Goal: Task Accomplishment & Management: Manage account settings

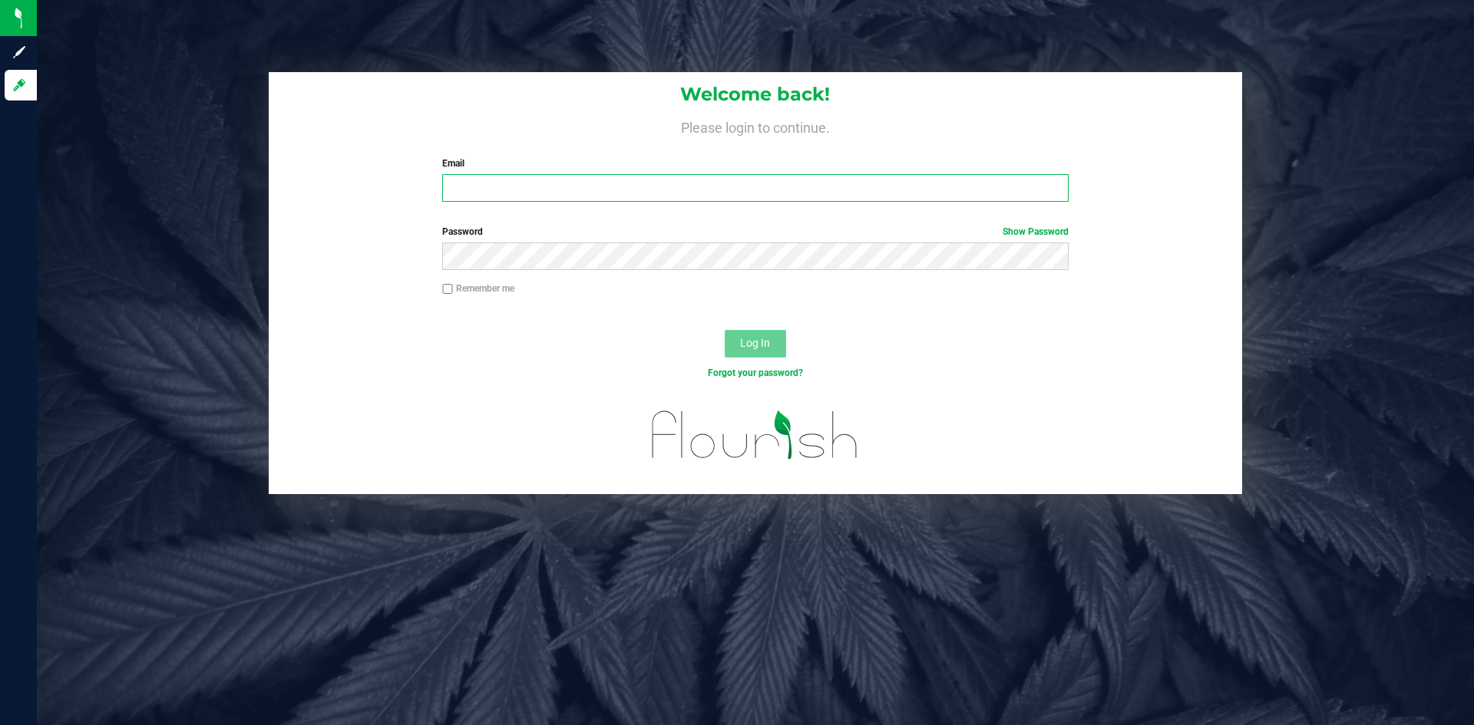
type input "[PERSON_NAME][EMAIL_ADDRESS][DOMAIN_NAME]"
click at [766, 341] on span "Log In" at bounding box center [755, 343] width 30 height 12
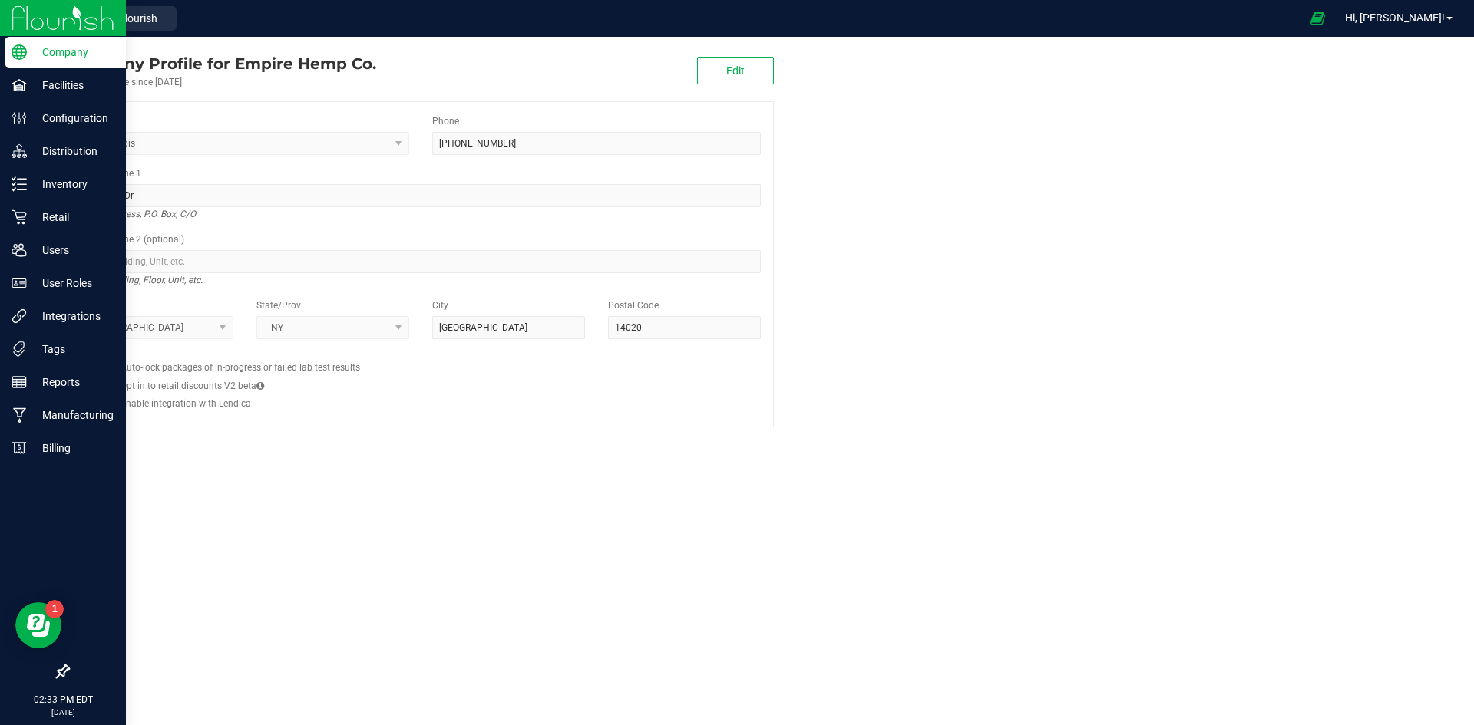
click at [66, 18] on img at bounding box center [63, 18] width 103 height 36
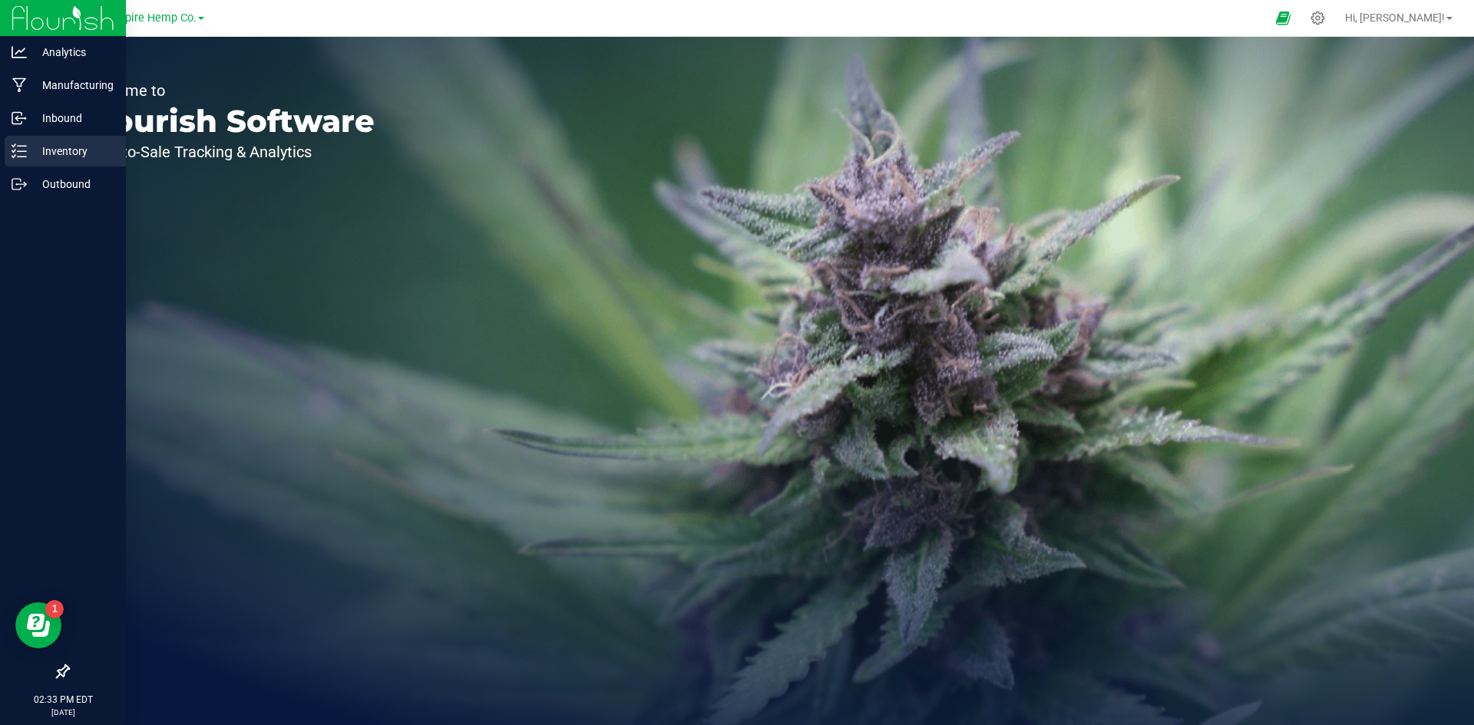
click at [31, 153] on p "Inventory" at bounding box center [73, 151] width 92 height 18
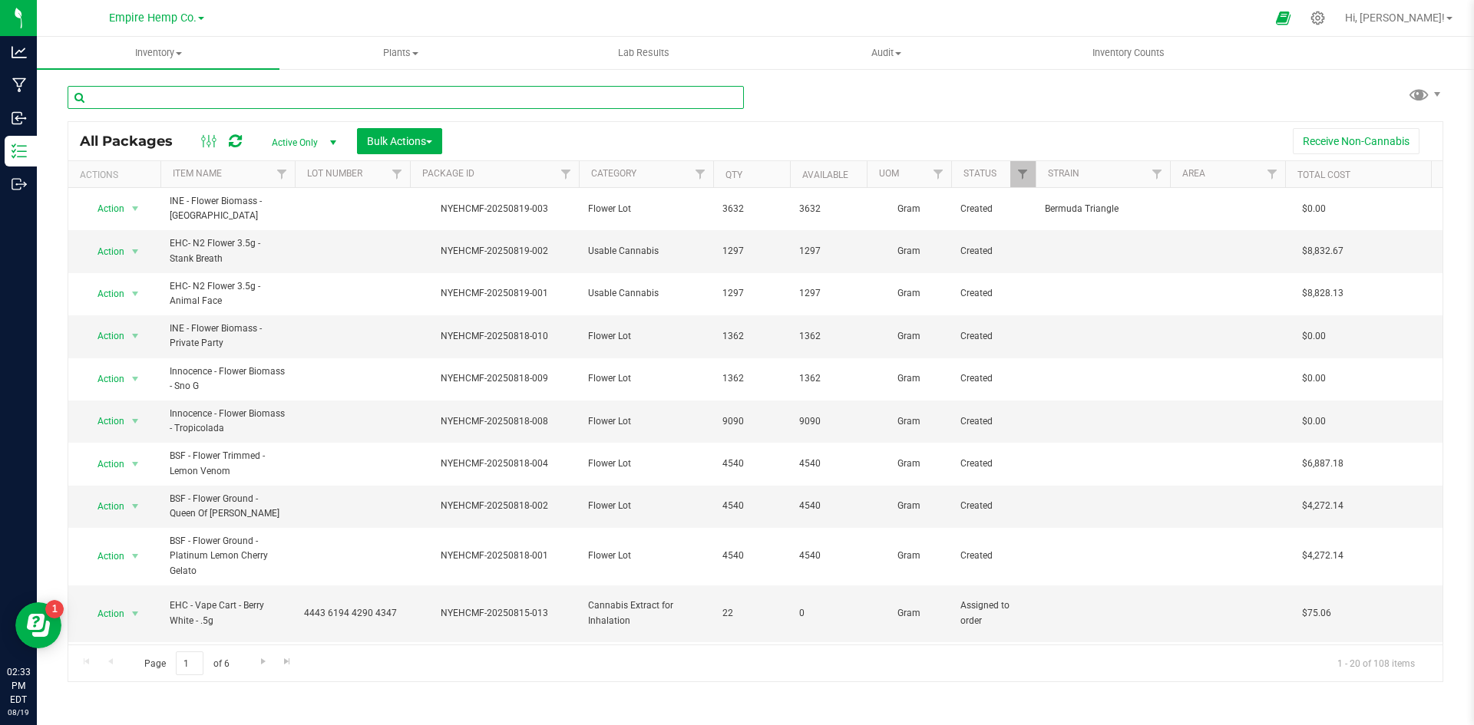
click at [247, 88] on input "text" at bounding box center [406, 97] width 676 height 23
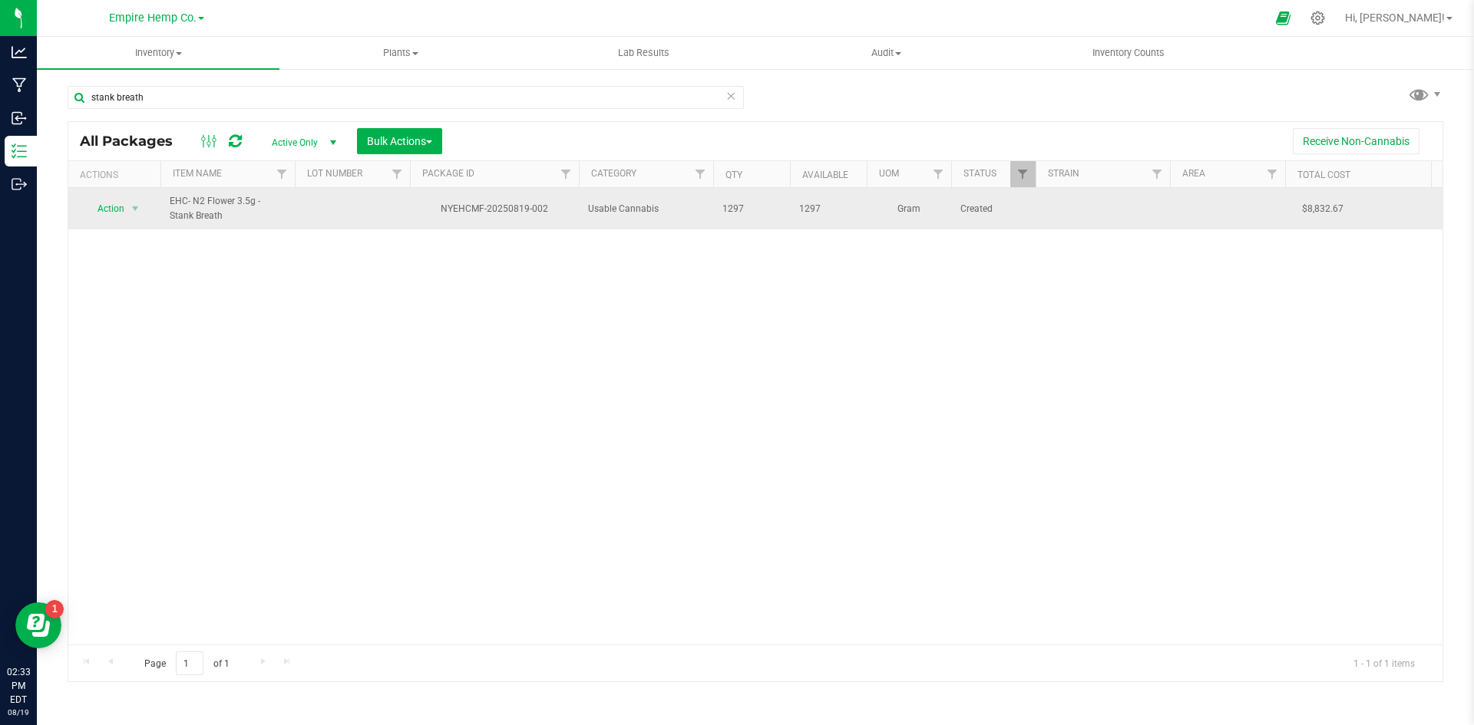
click at [277, 216] on span "EHC- N2 Flower 3.5g - Stank Breath" at bounding box center [228, 208] width 116 height 29
click at [137, 211] on span "select" at bounding box center [135, 209] width 12 height 12
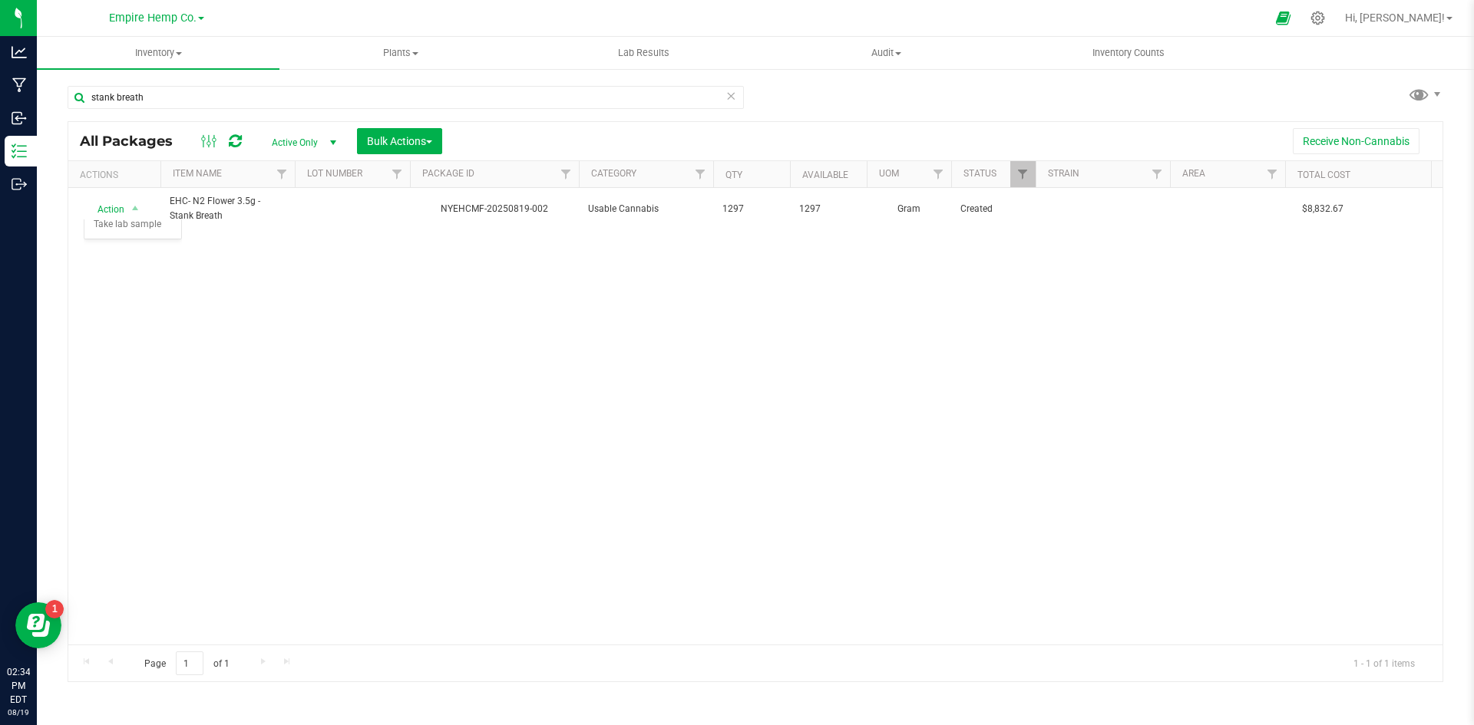
click at [278, 272] on div "Action Action Adjust qty Create package Edit attributes Global inventory Locate…" at bounding box center [755, 416] width 1374 height 457
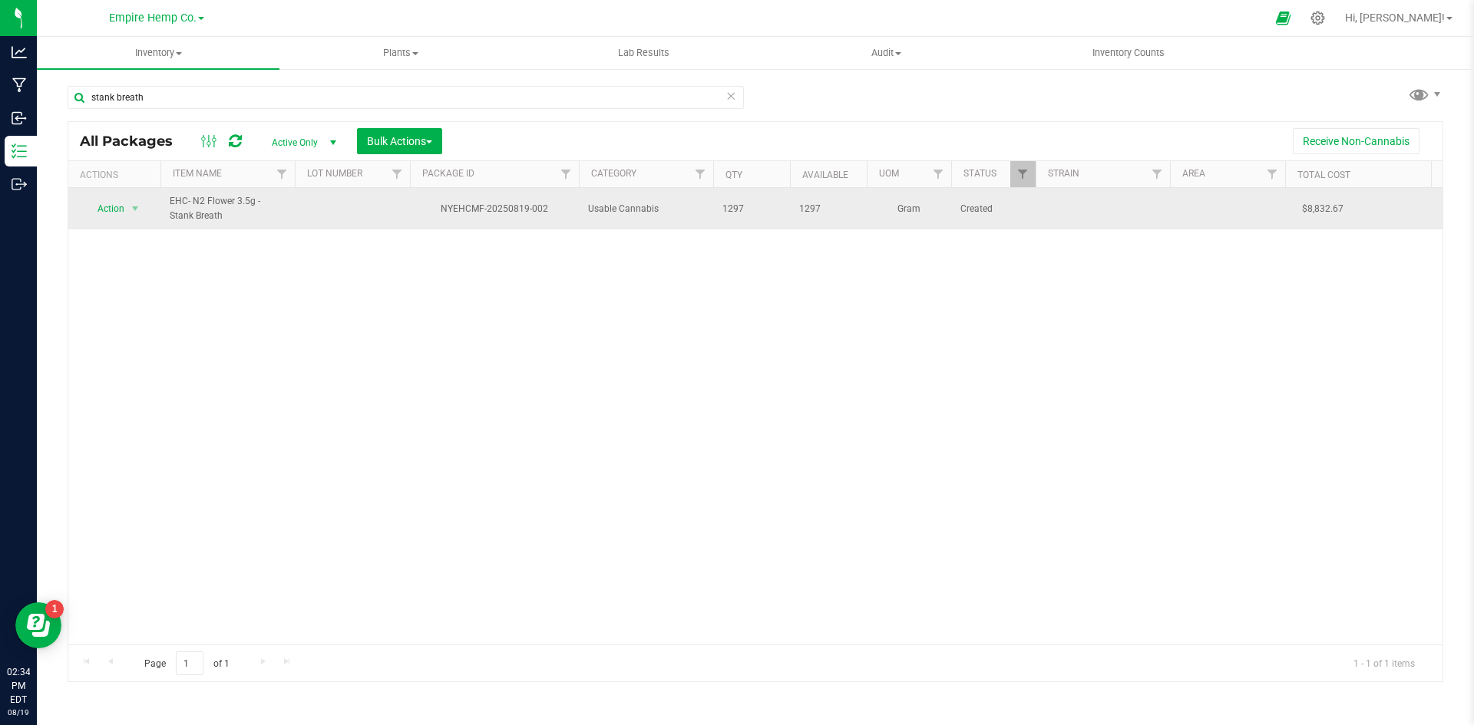
drag, startPoint x: 547, startPoint y: 209, endPoint x: 441, endPoint y: 215, distance: 106.1
click at [441, 215] on div "NYEHCMF-20250819-002" at bounding box center [494, 209] width 173 height 15
copy div "NYEHCMF-20250819-002"
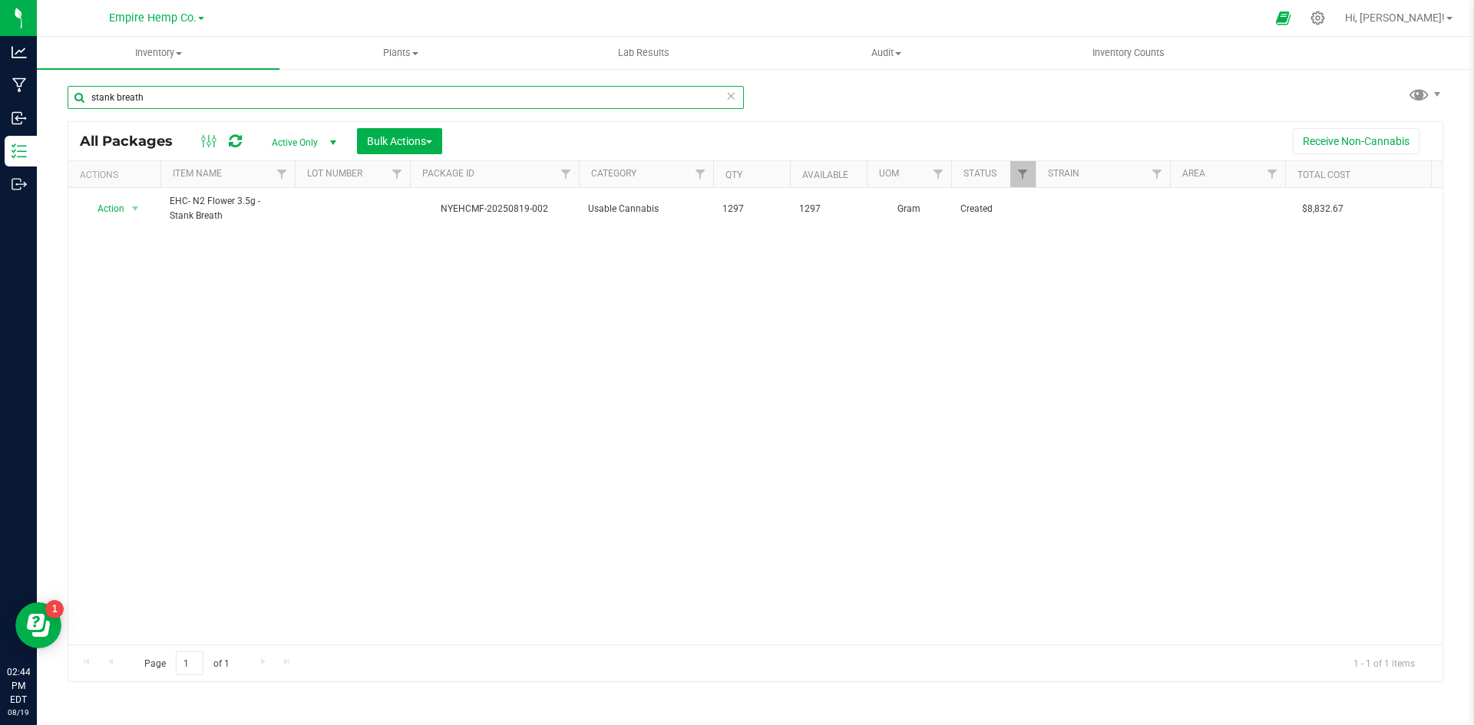
click at [190, 104] on input "stank breath" at bounding box center [406, 97] width 676 height 23
click at [190, 103] on input "stank breath" at bounding box center [406, 97] width 676 height 23
click at [191, 103] on input "stank breath" at bounding box center [406, 97] width 676 height 23
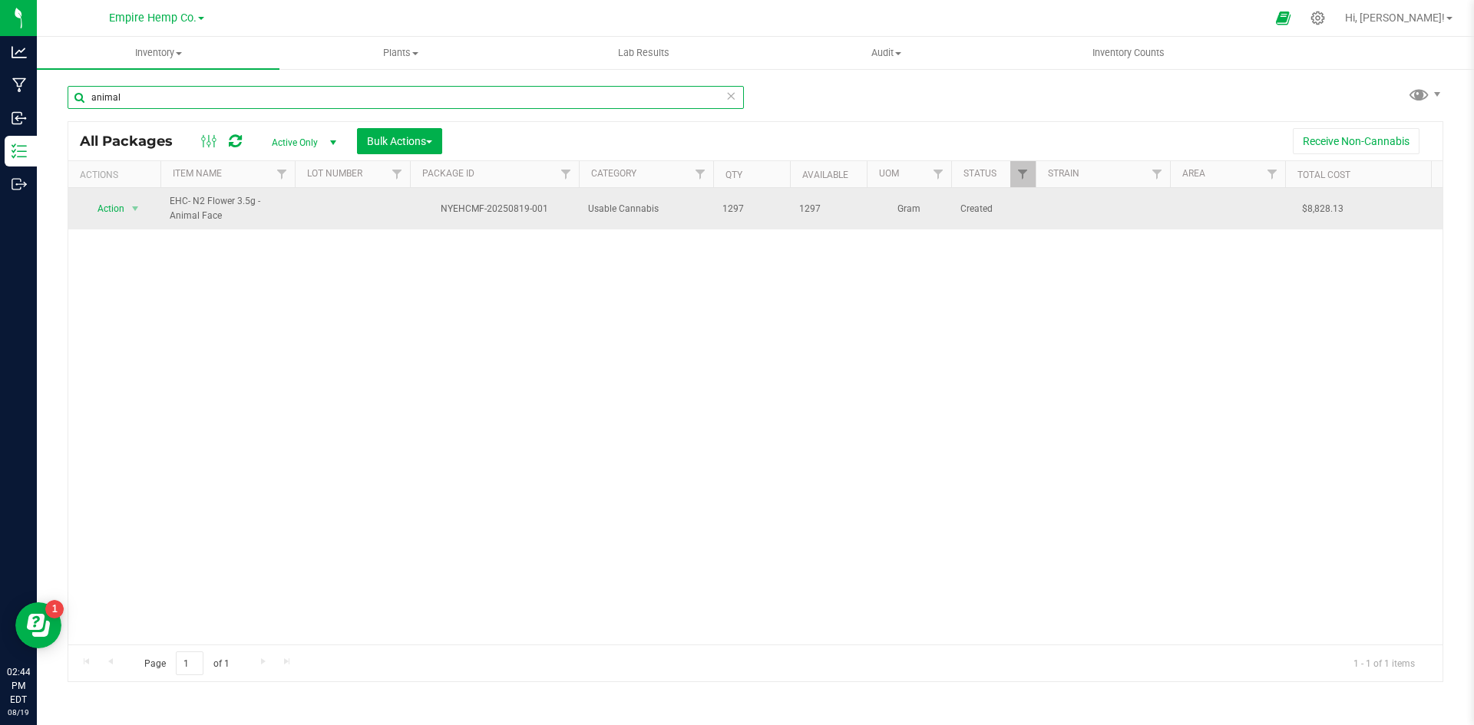
type input "animal"
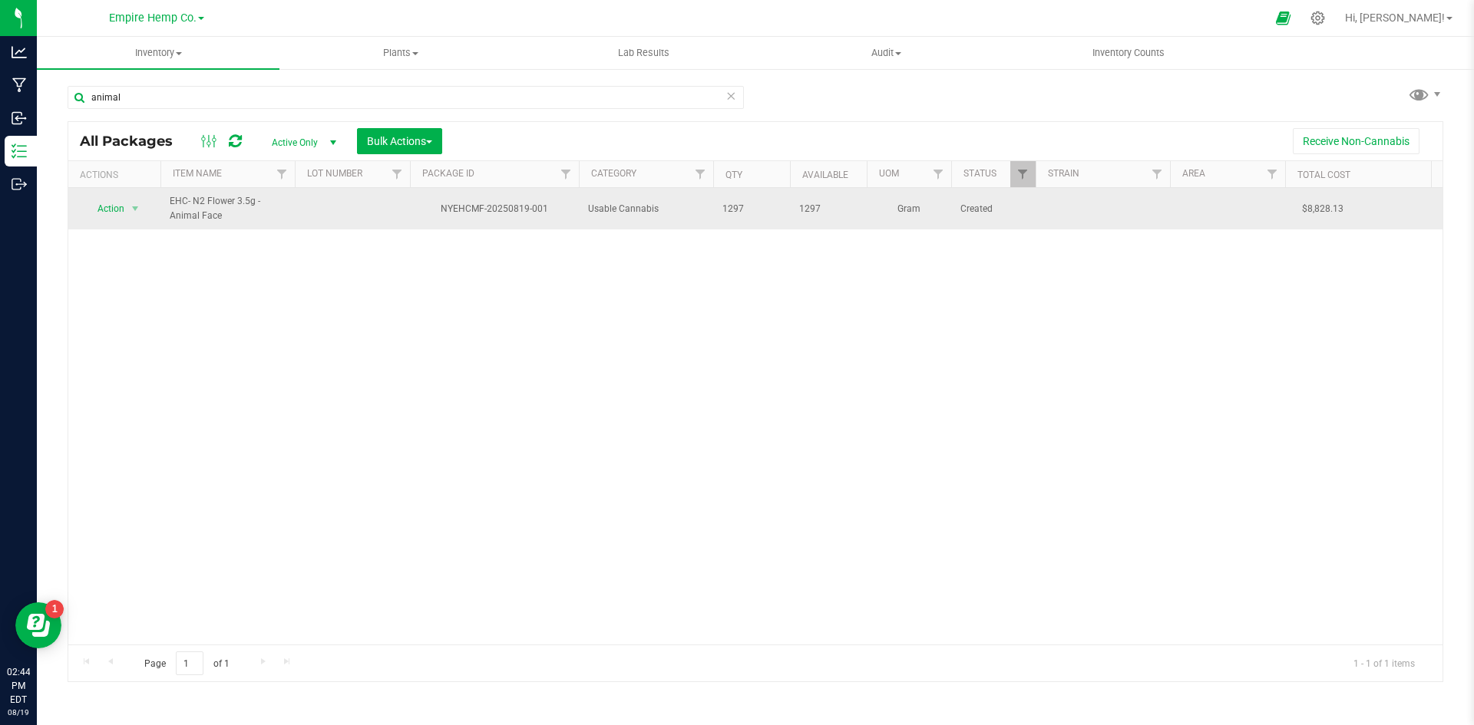
drag, startPoint x: 549, startPoint y: 213, endPoint x: 441, endPoint y: 208, distance: 107.6
click at [441, 208] on div "NYEHCMF-20250819-001" at bounding box center [494, 209] width 173 height 15
copy div "NYEHCMF-20250819-001"
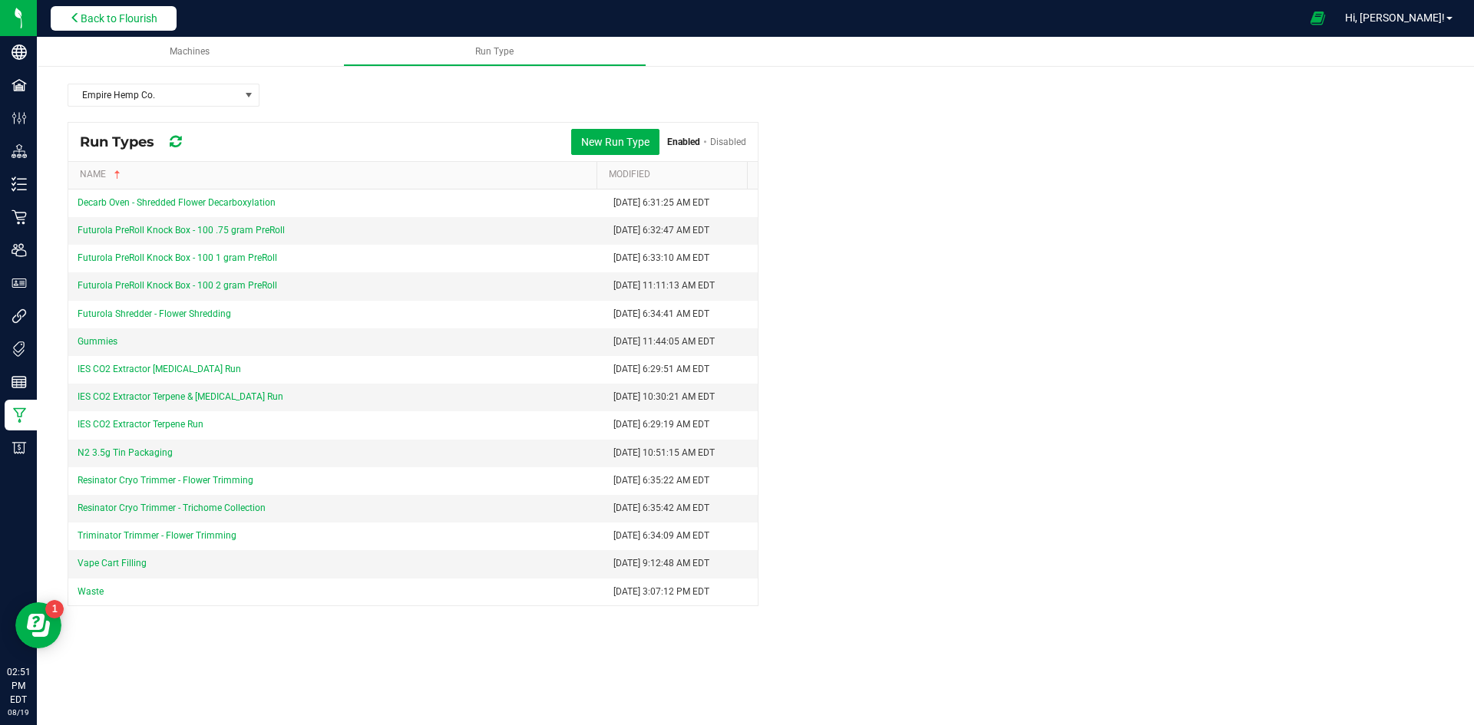
click at [111, 22] on span "Back to Flourish" at bounding box center [119, 18] width 77 height 12
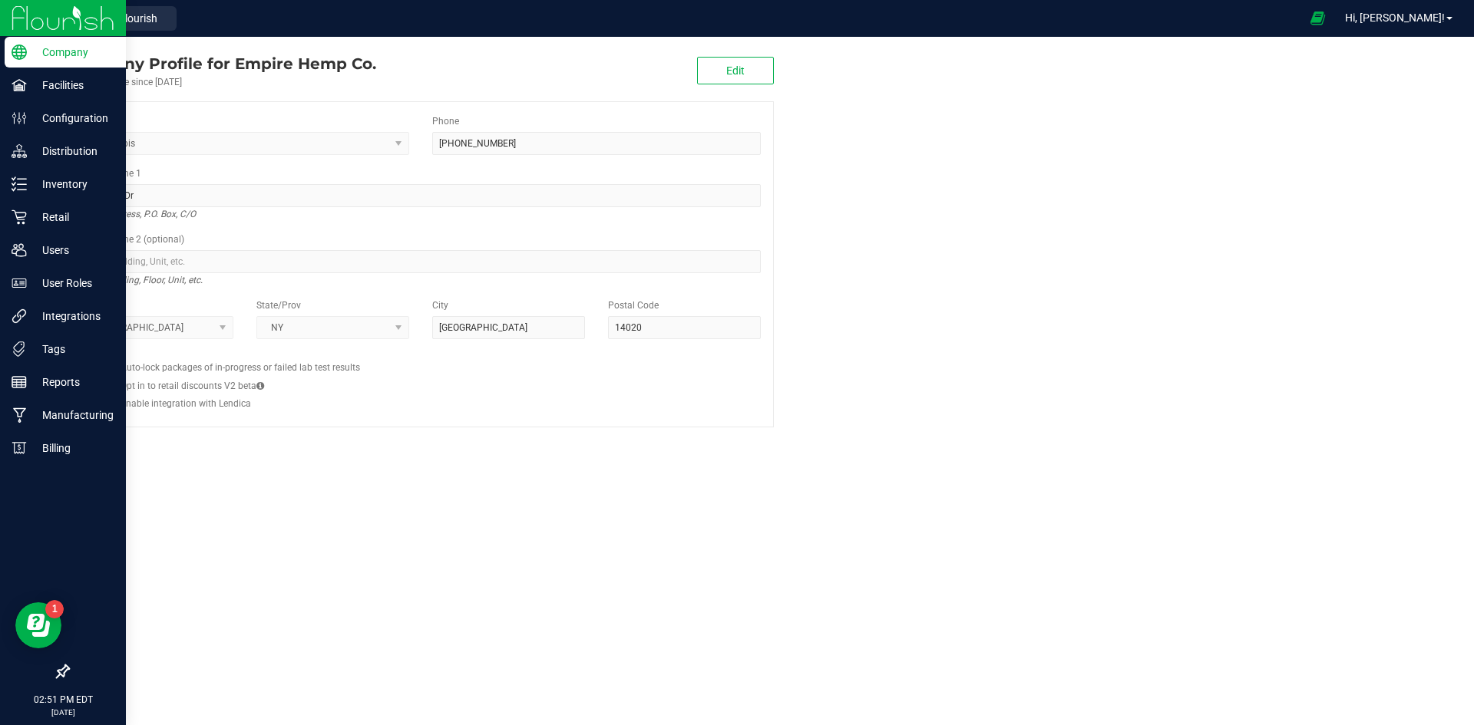
click at [35, 16] on img at bounding box center [63, 18] width 103 height 36
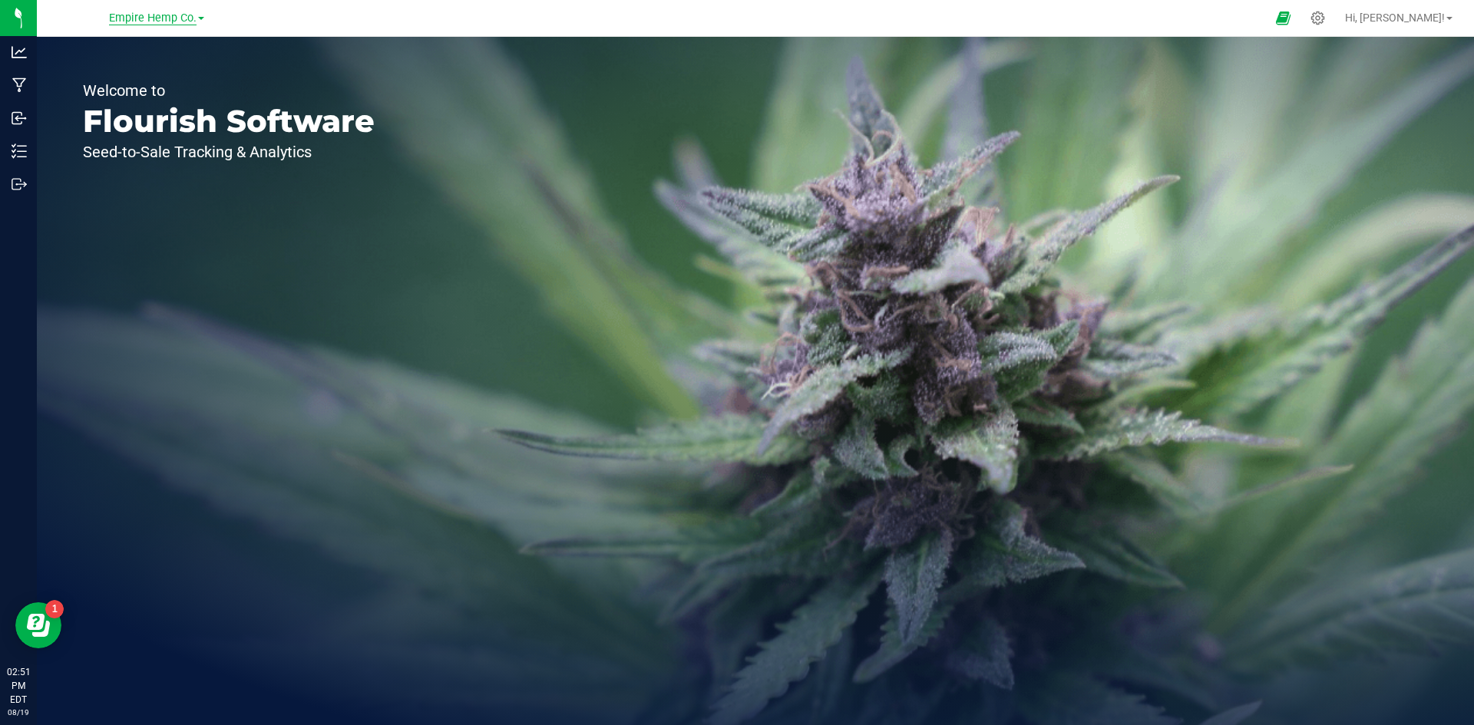
click at [135, 16] on span "Empire Hemp Co." at bounding box center [153, 19] width 88 height 14
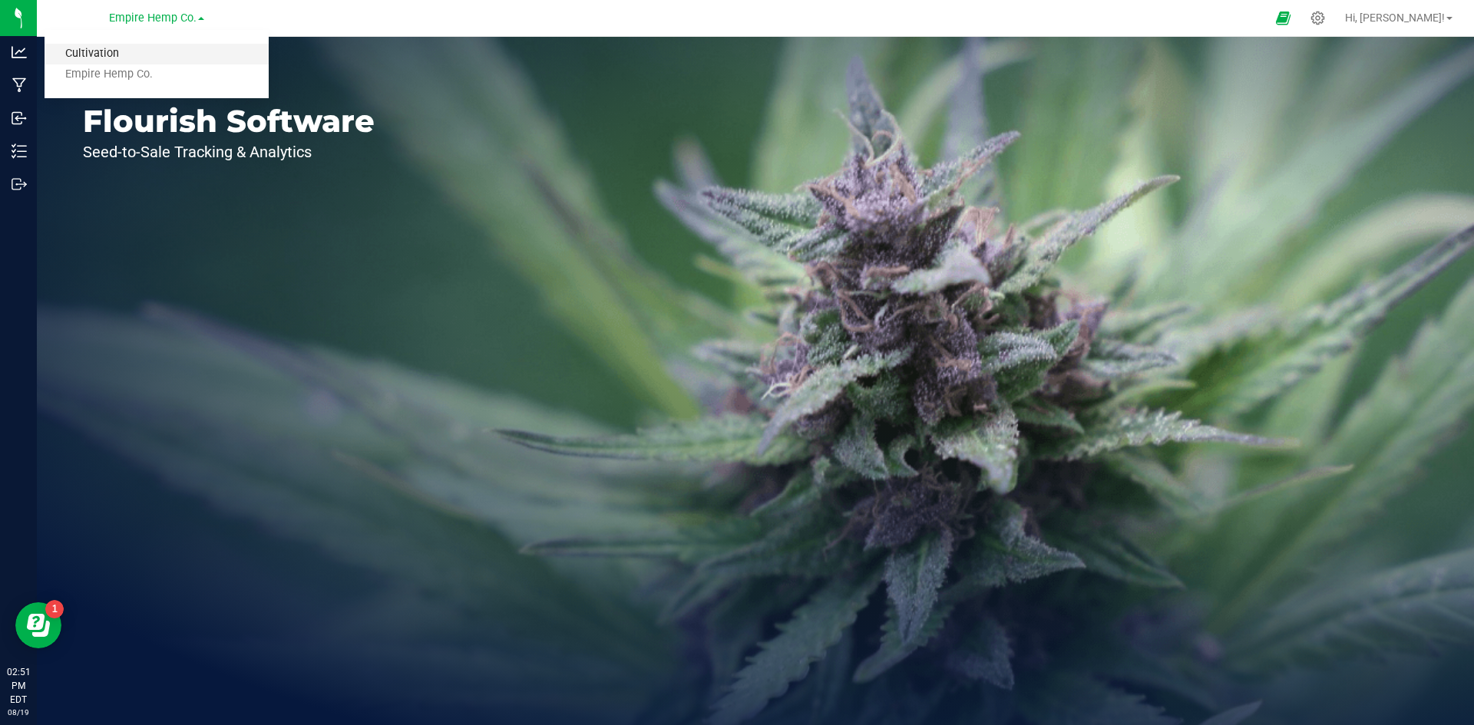
click at [121, 46] on link "Cultivation" at bounding box center [157, 54] width 224 height 21
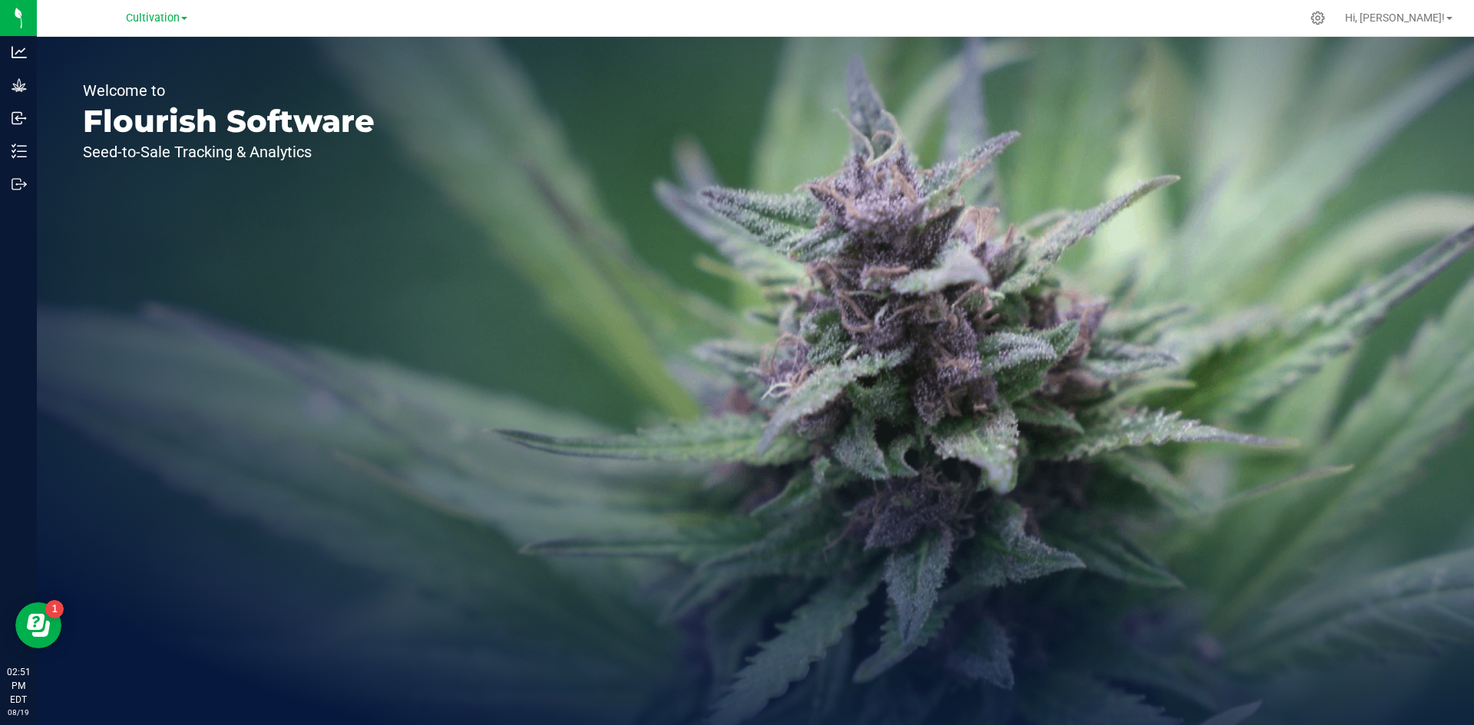
click at [182, 20] on span at bounding box center [184, 18] width 6 height 3
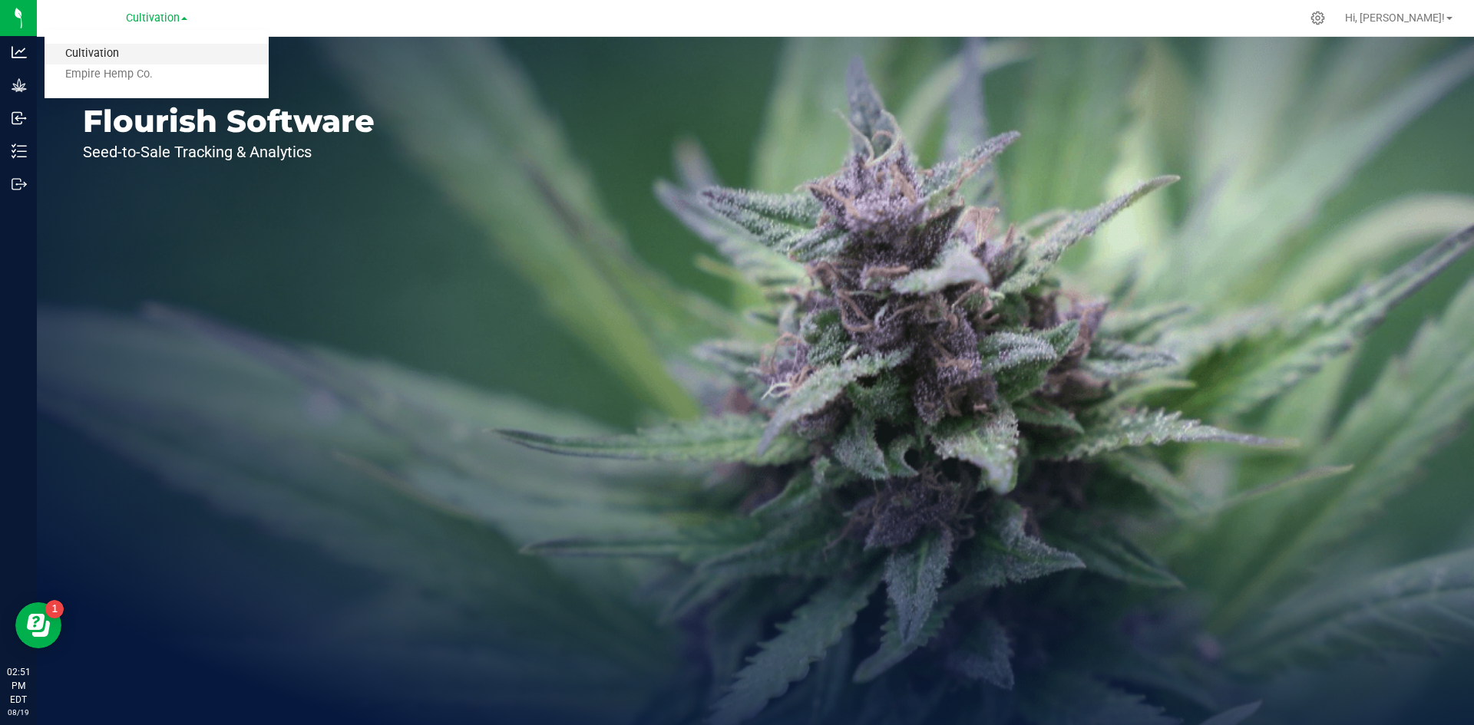
click at [120, 51] on link "Cultivation" at bounding box center [157, 54] width 224 height 21
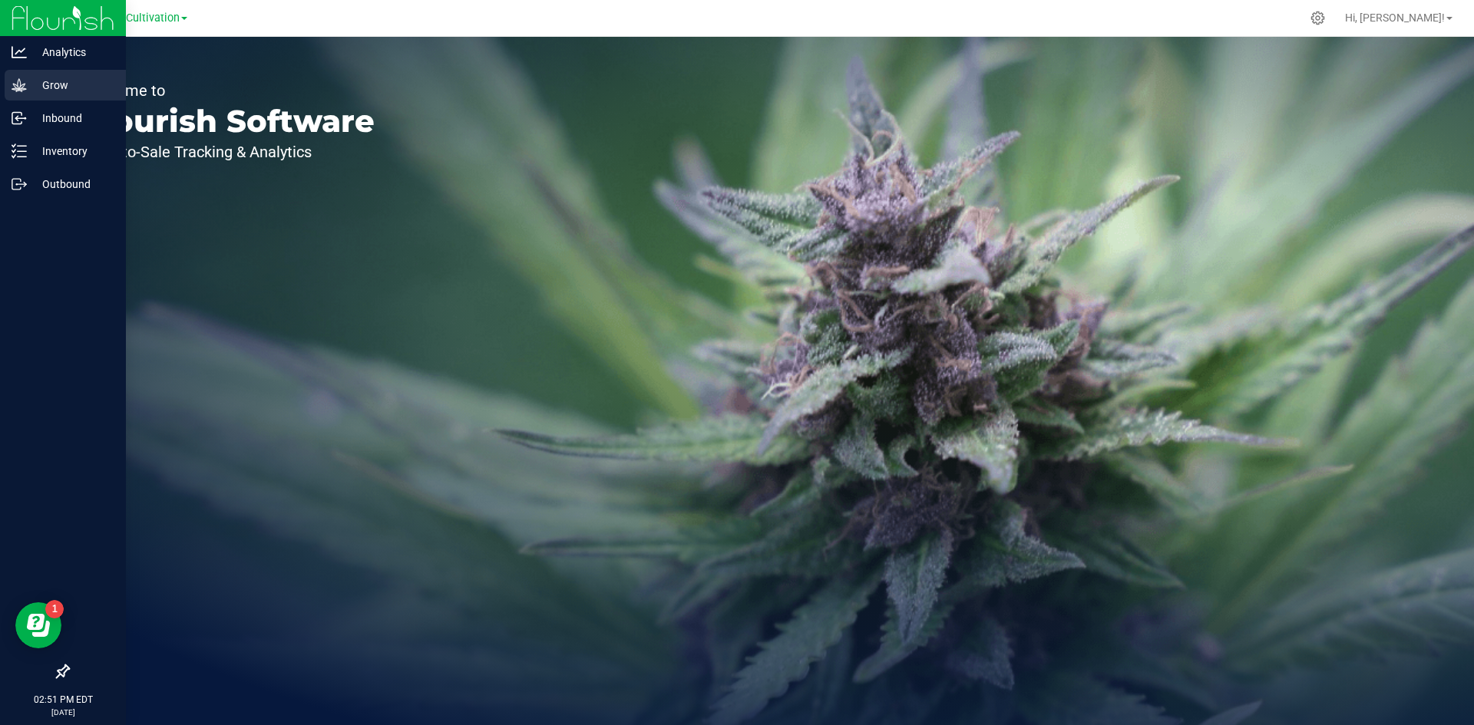
click at [41, 78] on p "Grow" at bounding box center [73, 85] width 92 height 18
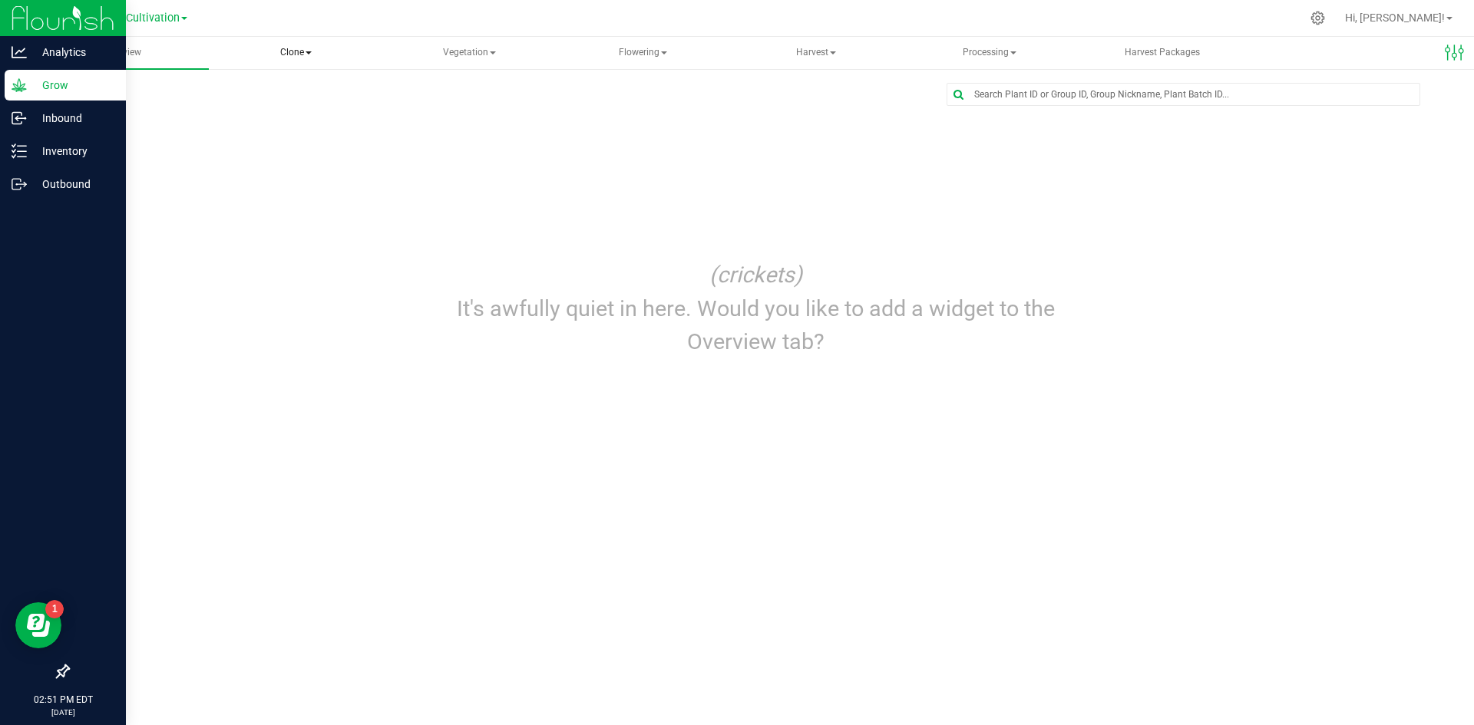
click at [309, 60] on span "Clone" at bounding box center [296, 53] width 170 height 31
click at [313, 115] on span "Cloning groups" at bounding box center [289, 110] width 116 height 13
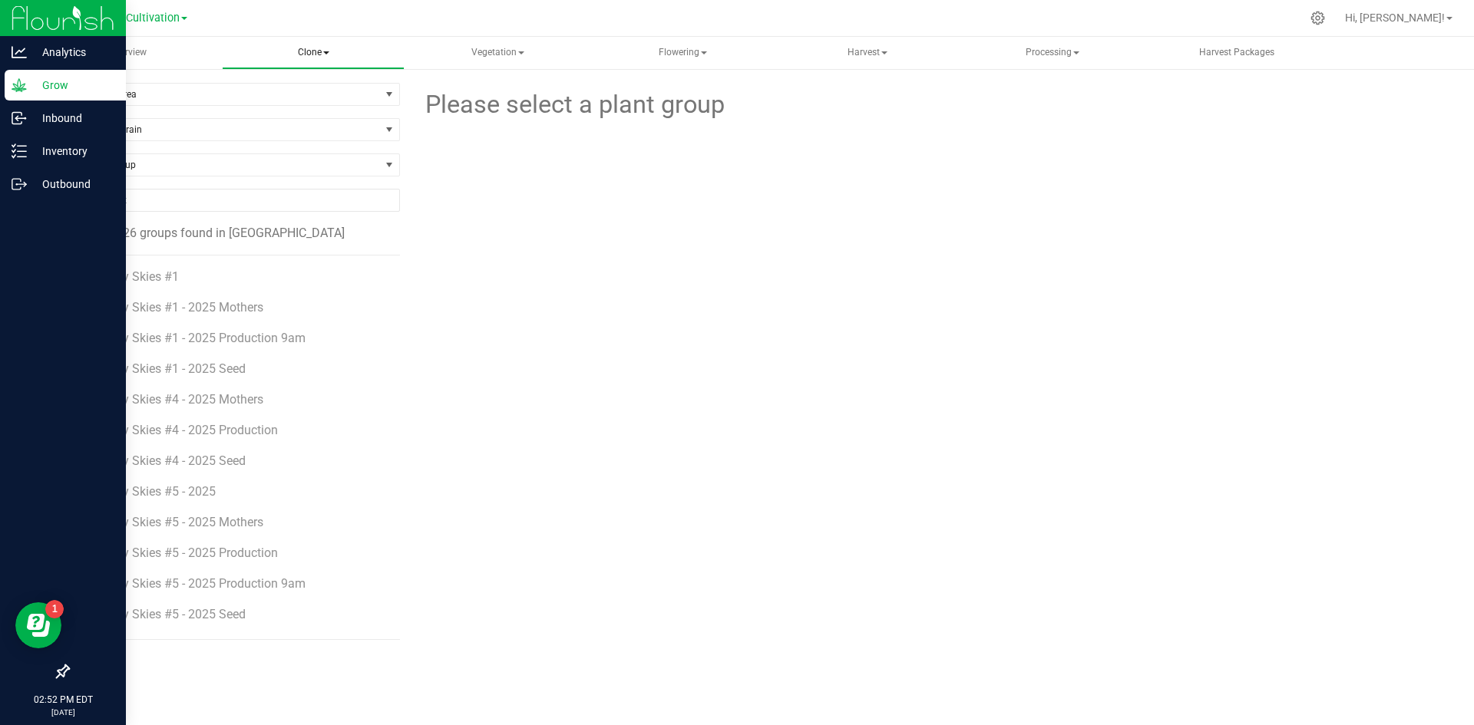
click at [332, 58] on span "Clone" at bounding box center [314, 53] width 182 height 31
click at [319, 127] on span "Cloning plants" at bounding box center [299, 128] width 113 height 13
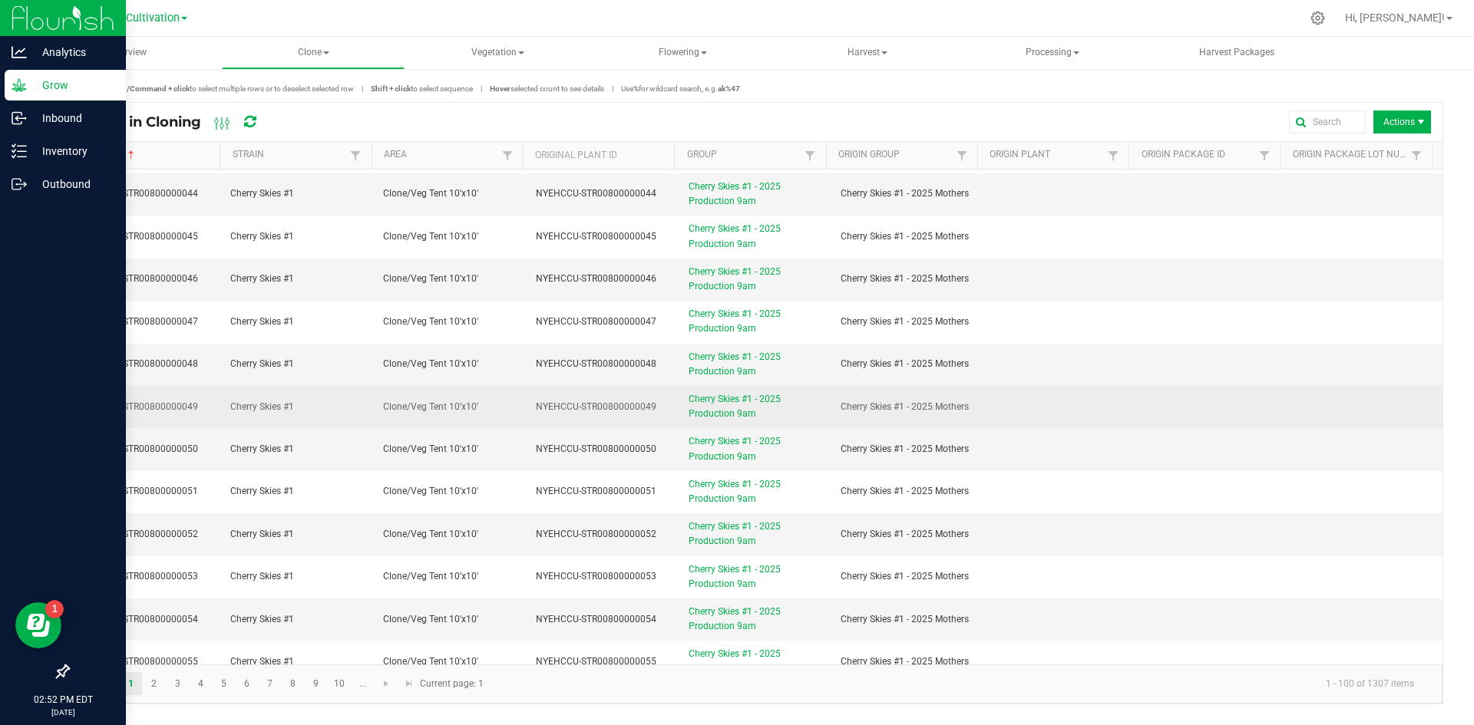
scroll to position [1765, 0]
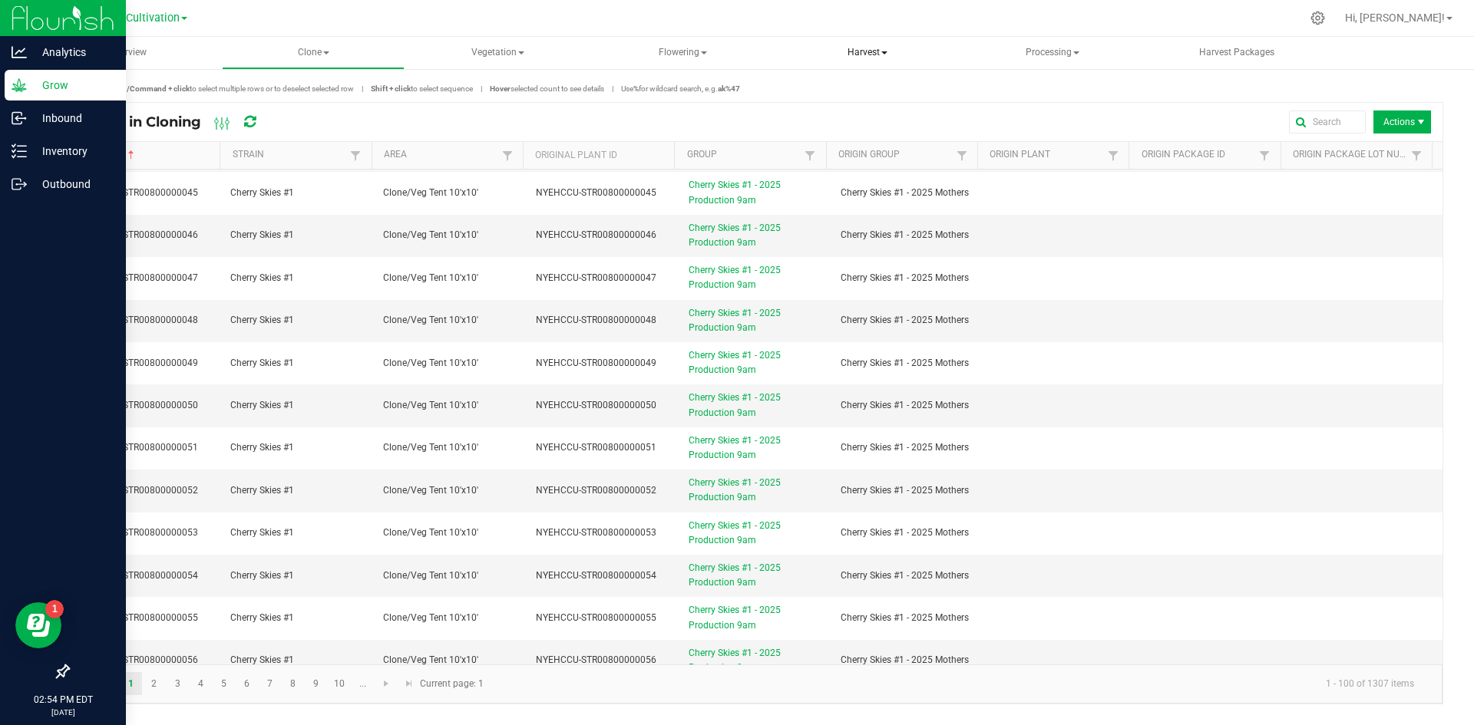
click at [878, 55] on span "Harvest" at bounding box center [868, 53] width 182 height 31
click at [835, 91] on span "Harvests" at bounding box center [839, 91] width 85 height 13
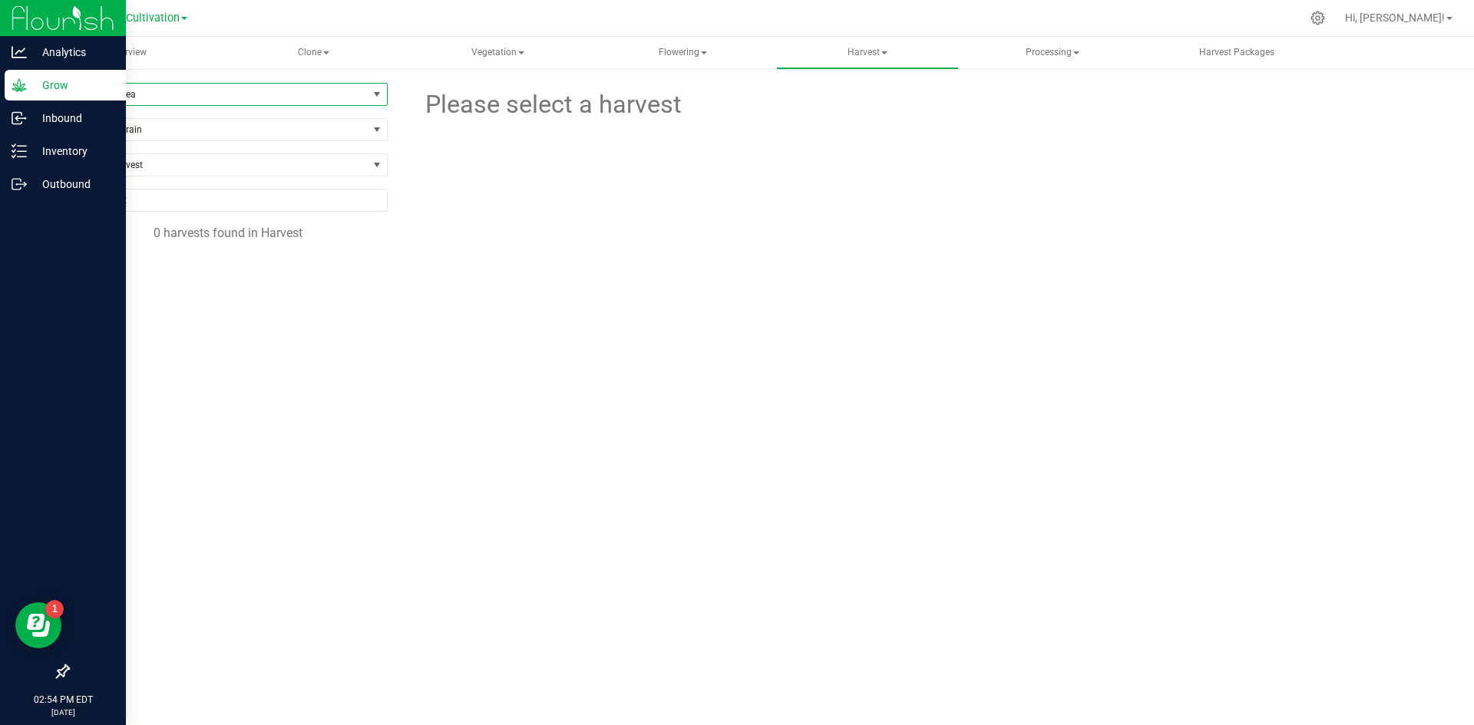
click at [256, 101] on span "Filter by area" at bounding box center [217, 94] width 299 height 21
click at [484, 197] on div at bounding box center [927, 208] width 1055 height 169
click at [881, 51] on span at bounding box center [884, 52] width 6 height 3
click at [874, 107] on span "Harvested plants" at bounding box center [860, 110] width 126 height 13
